Goal: Information Seeking & Learning: Check status

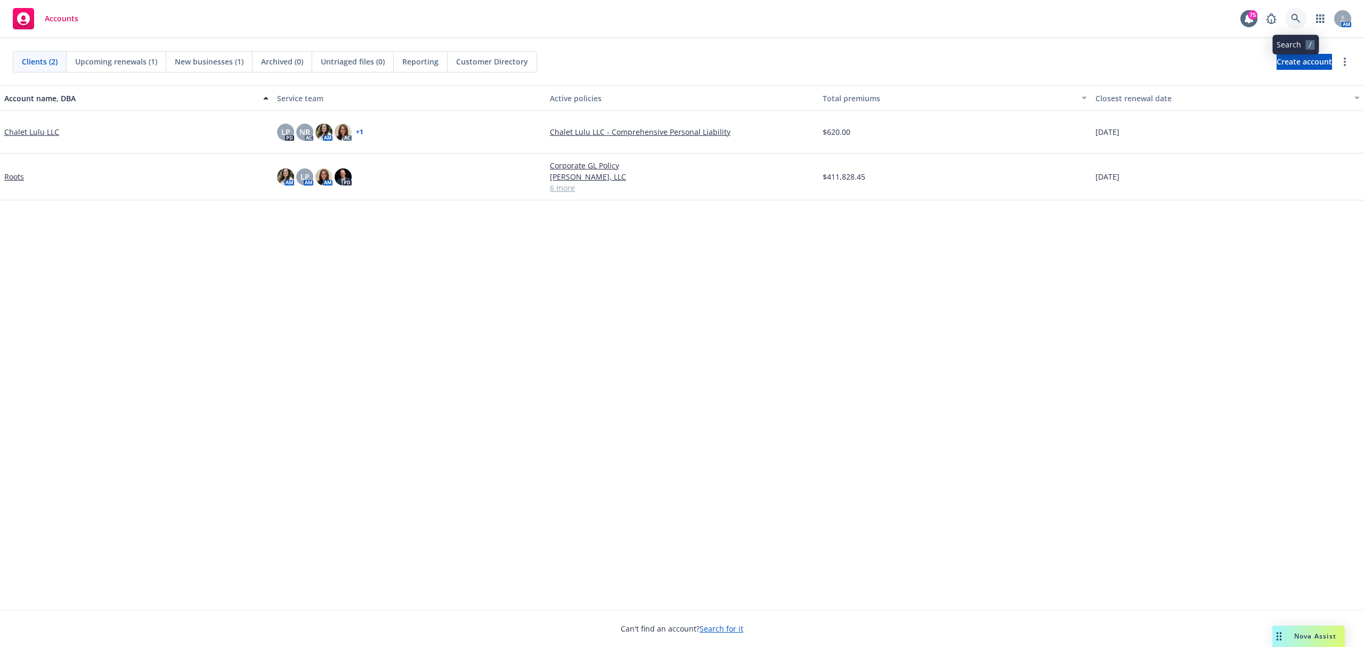
click at [1293, 22] on icon at bounding box center [1296, 19] width 10 height 10
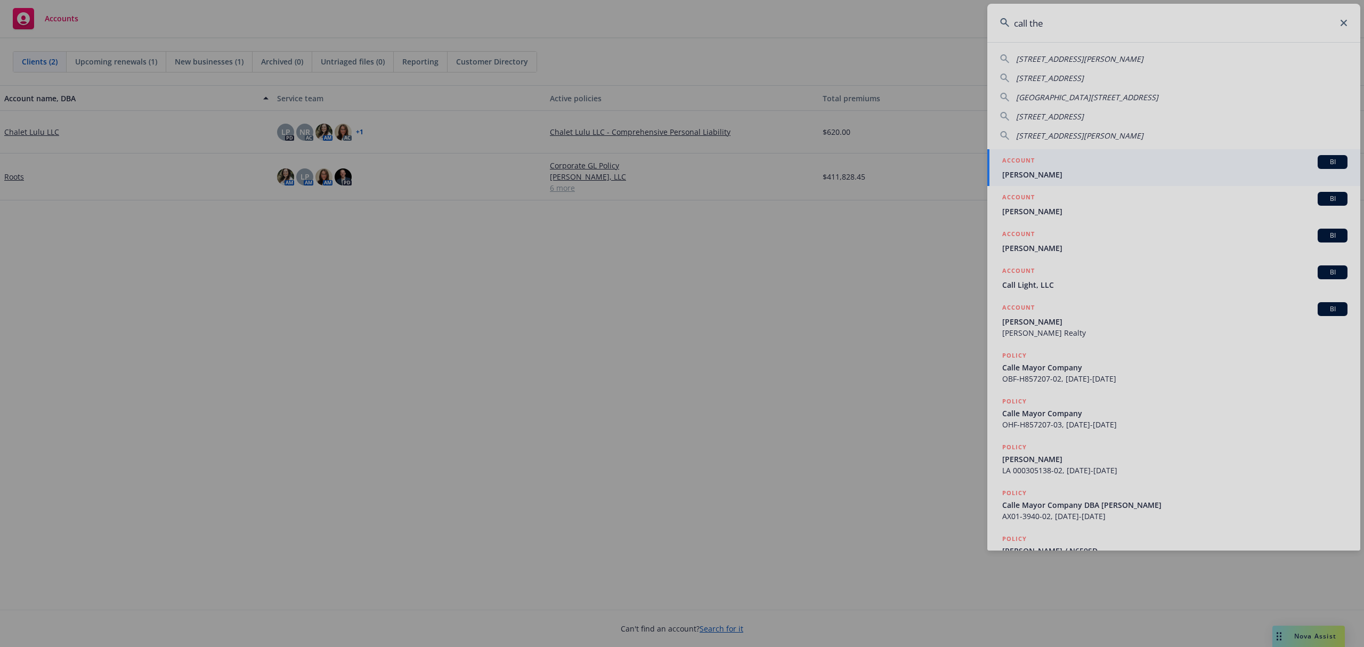
type input "call the"
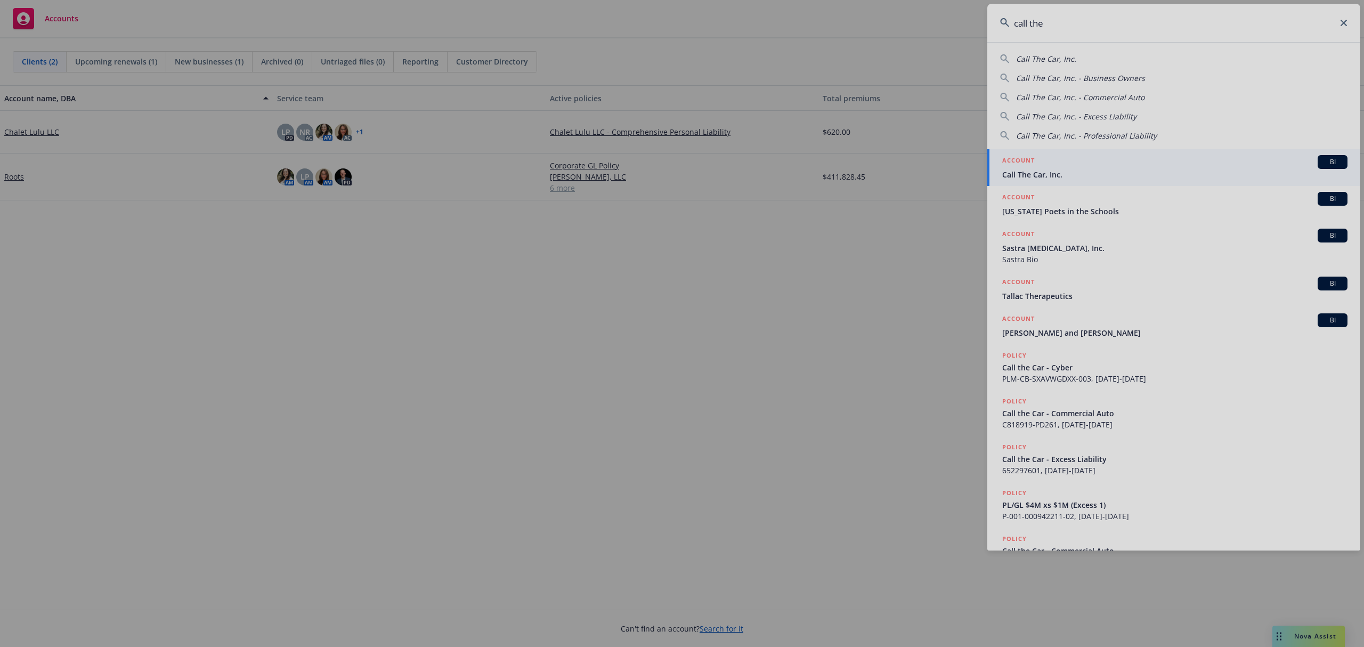
click at [1079, 167] on div at bounding box center [682, 323] width 1364 height 647
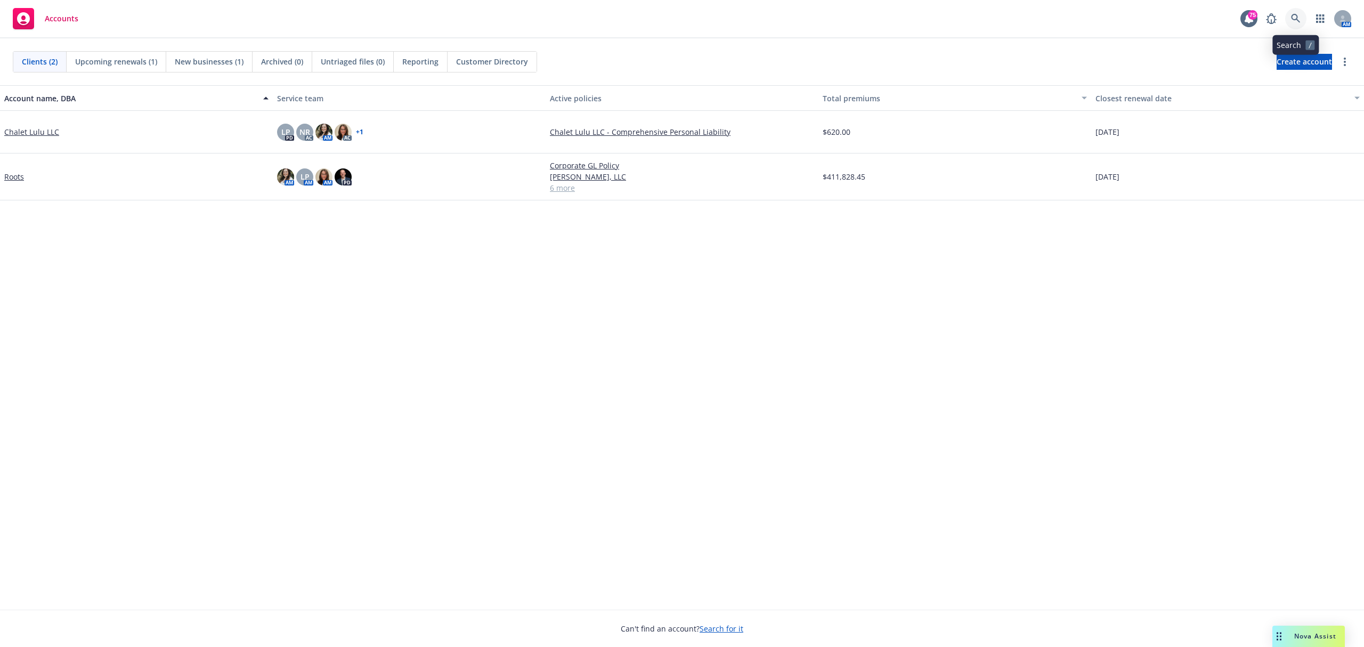
click at [1296, 16] on icon at bounding box center [1295, 18] width 9 height 9
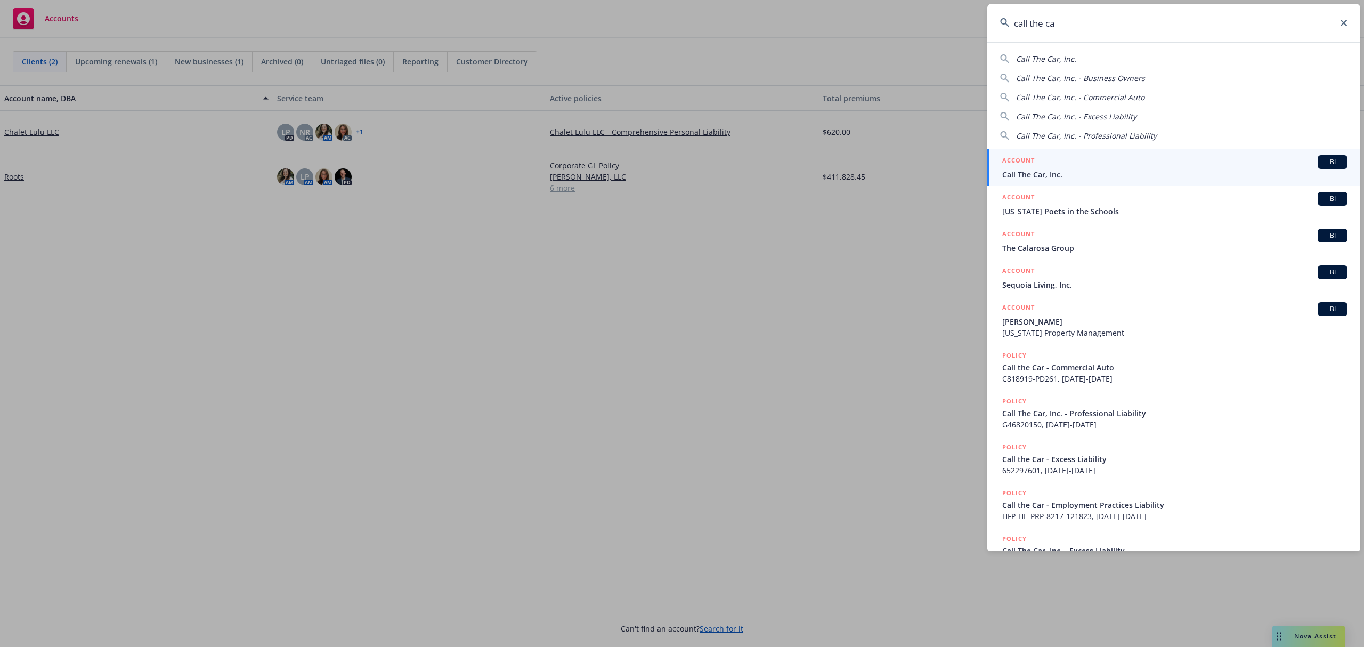
type input "call the ca"
click at [1323, 155] on div "BI" at bounding box center [1332, 162] width 30 height 14
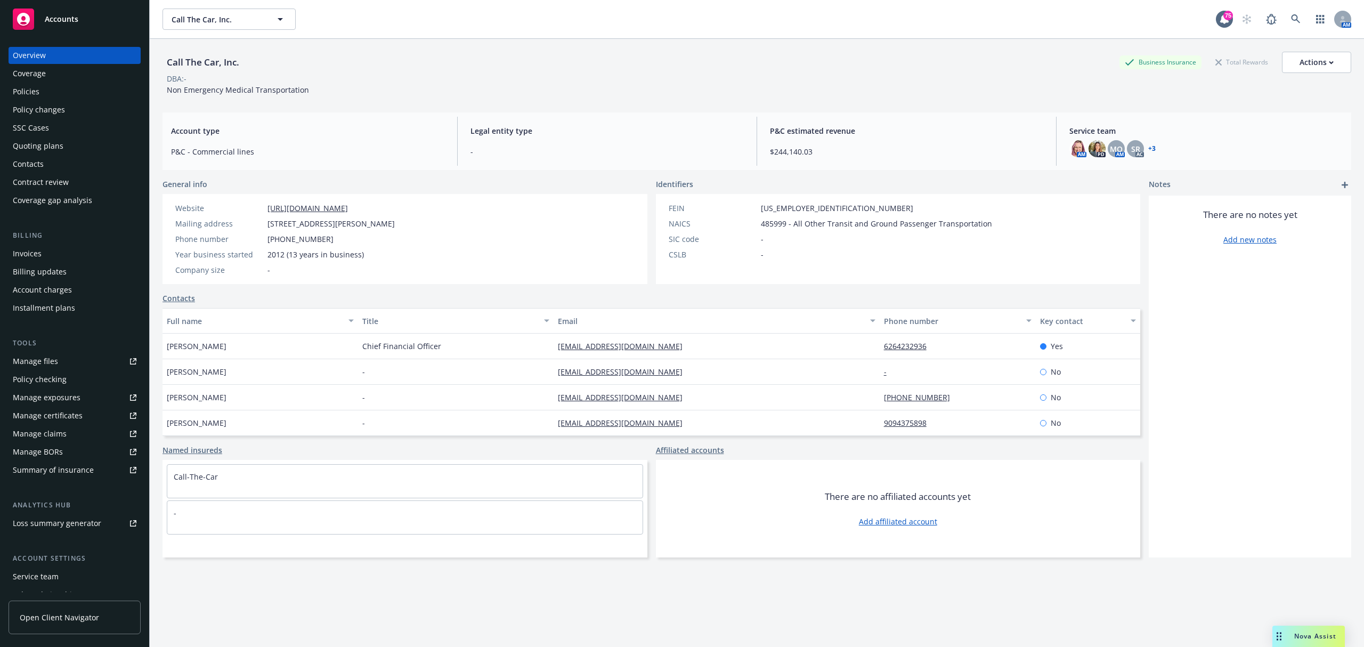
click at [34, 94] on div "Policies" at bounding box center [26, 91] width 27 height 17
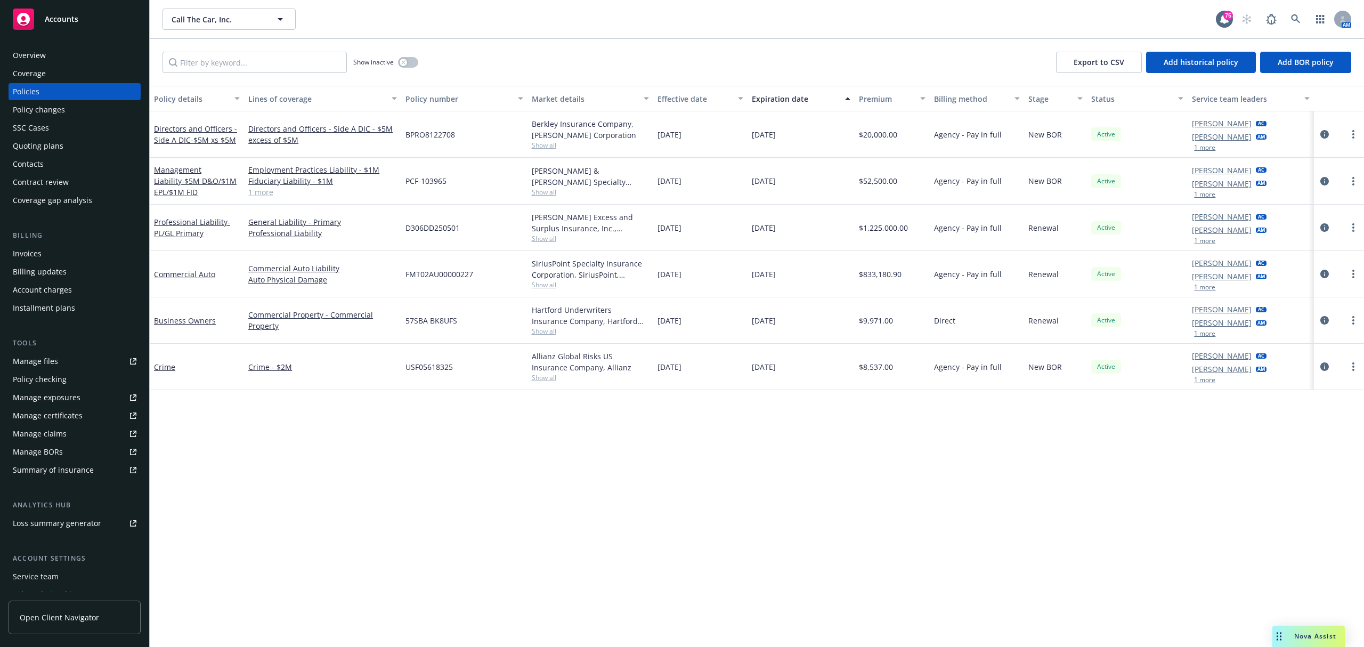
click at [70, 142] on div "Quoting plans" at bounding box center [75, 145] width 124 height 17
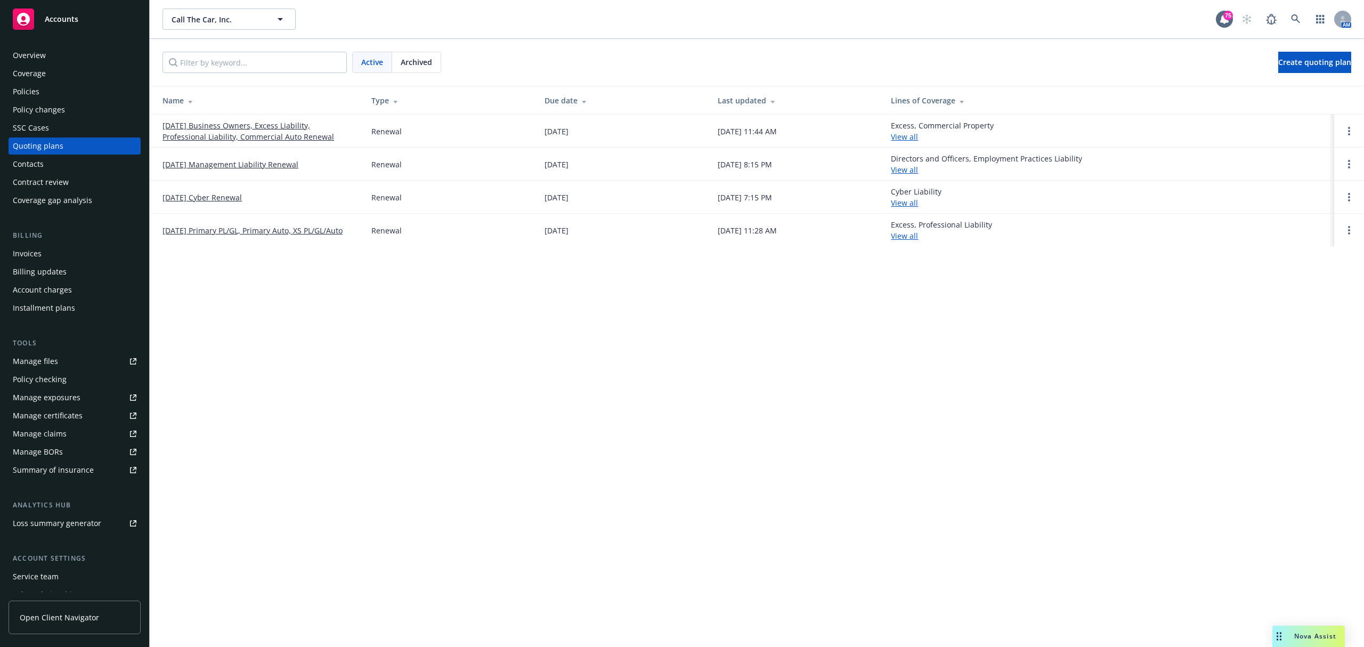
click at [225, 197] on link "[DATE] Cyber Renewal" at bounding box center [201, 197] width 79 height 11
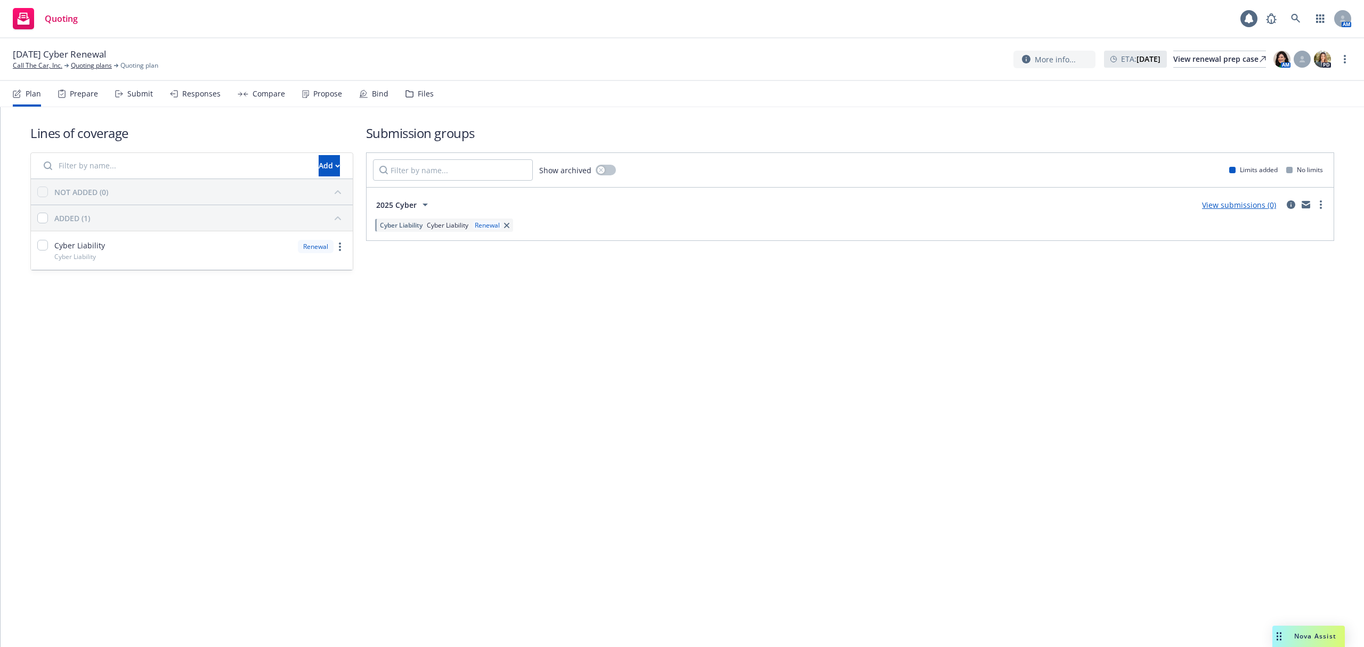
click at [402, 222] on span "Cyber Liability" at bounding box center [401, 225] width 43 height 9
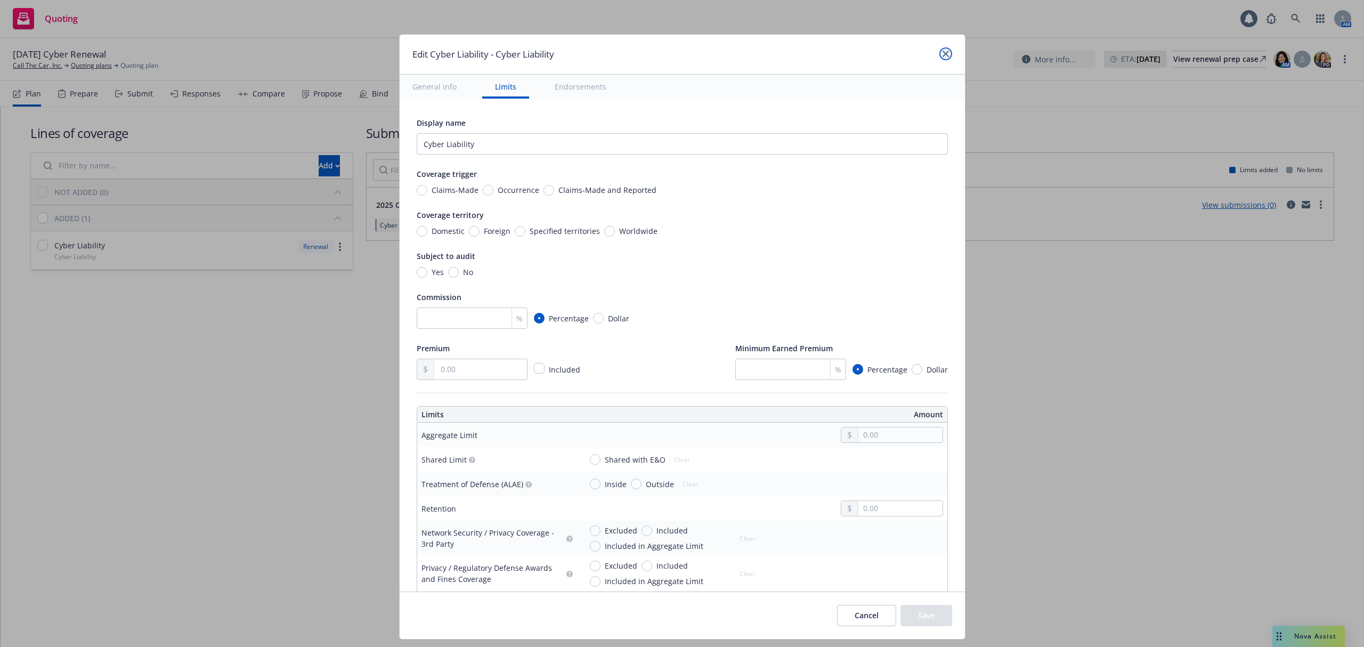
click at [939, 56] on link "close" at bounding box center [945, 53] width 13 height 13
